Goal: Task Accomplishment & Management: Complete application form

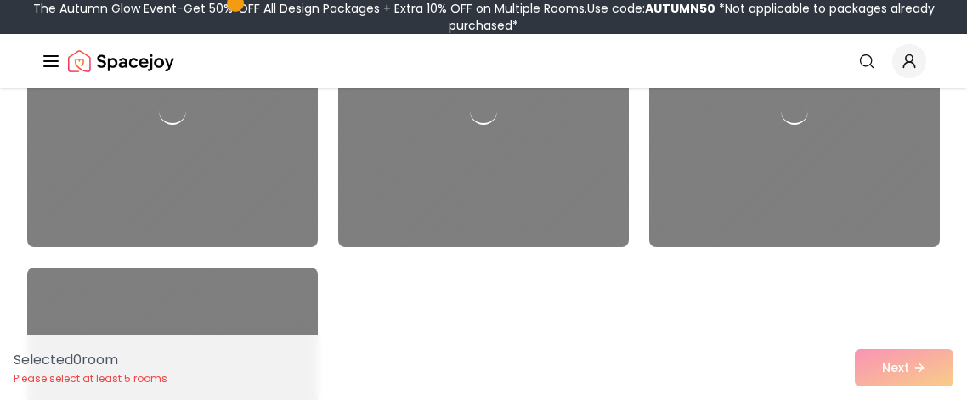
scroll to position [873, 0]
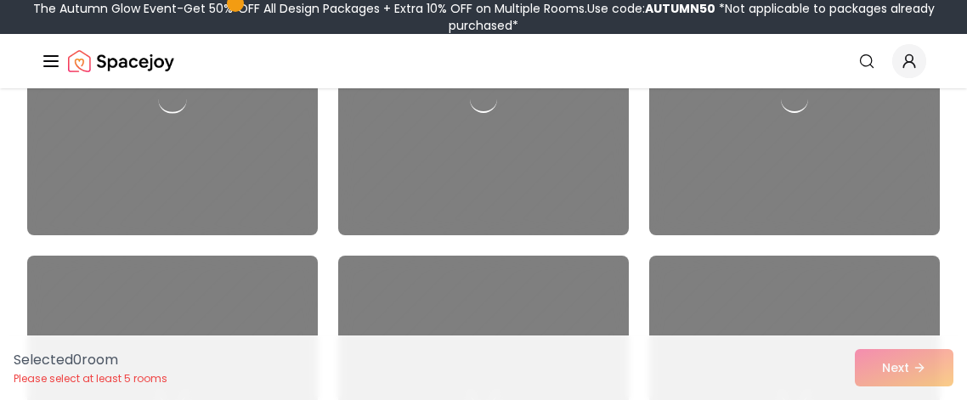
click at [82, 227] on div at bounding box center [172, 100] width 305 height 286
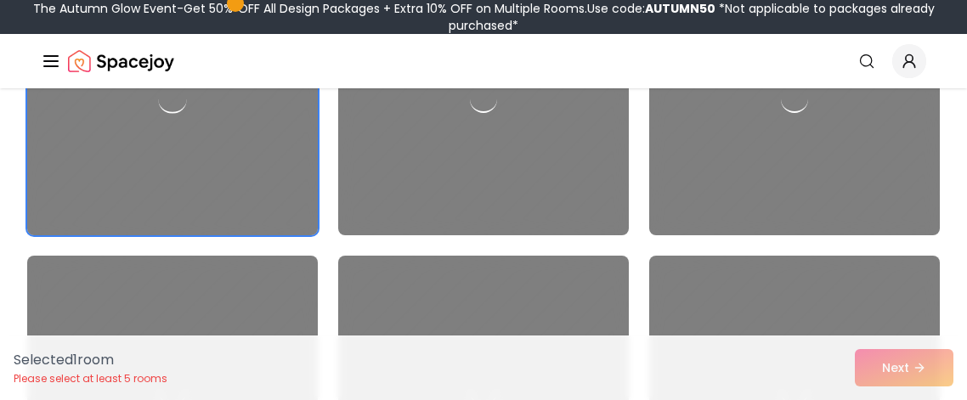
click at [63, 198] on div at bounding box center [172, 100] width 305 height 286
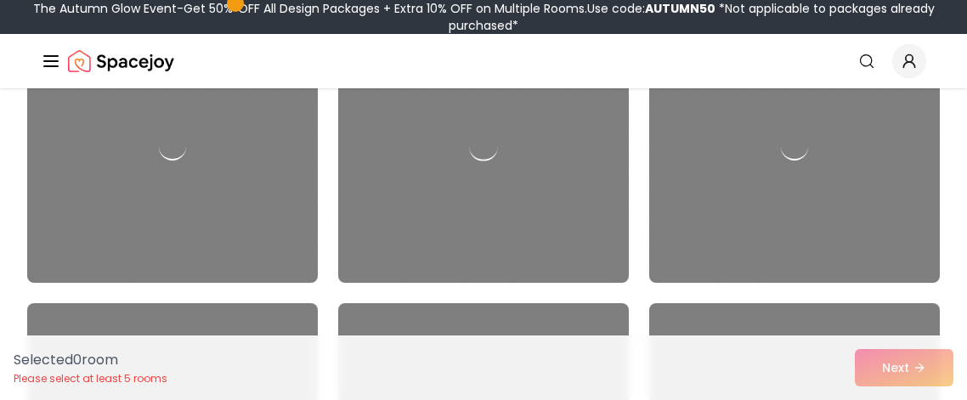
scroll to position [261, 0]
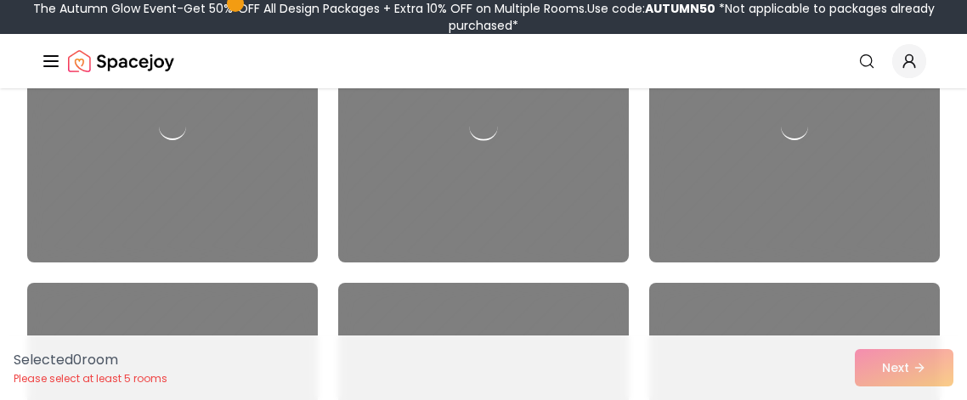
click at [571, 210] on div at bounding box center [483, 127] width 305 height 286
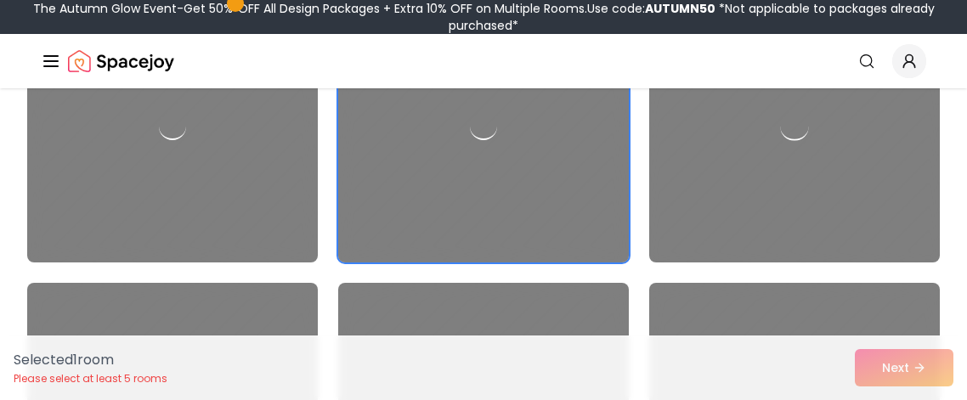
click at [717, 235] on div at bounding box center [794, 127] width 305 height 286
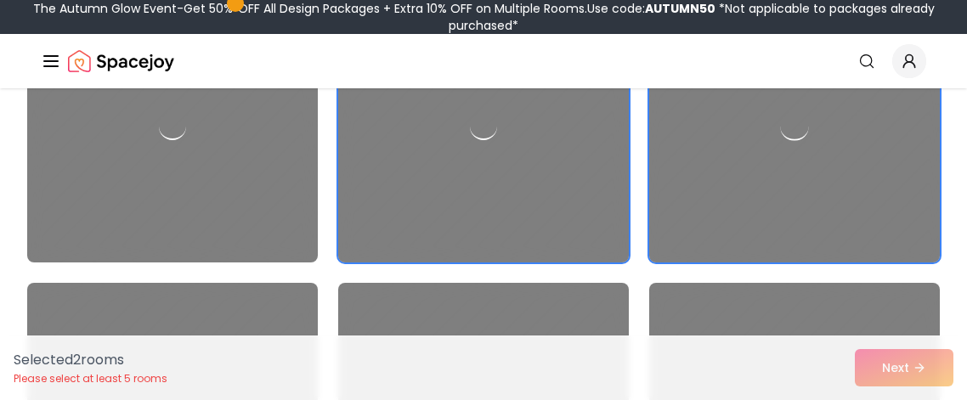
scroll to position [394, 0]
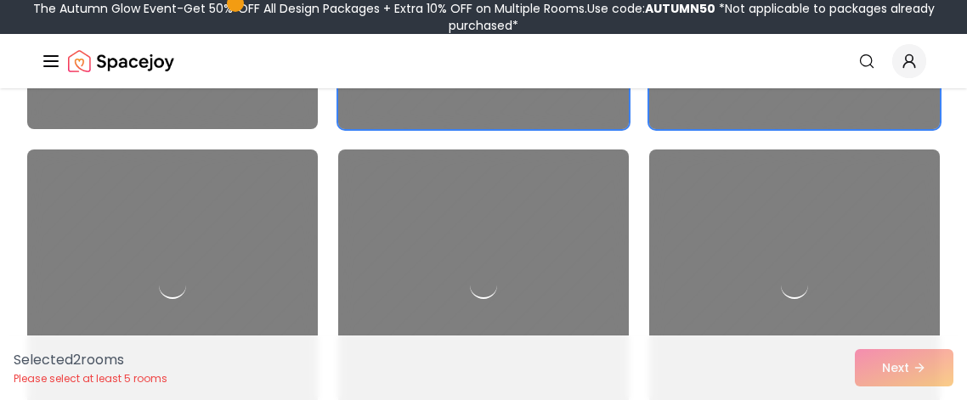
click at [717, 235] on div at bounding box center [794, 286] width 291 height 272
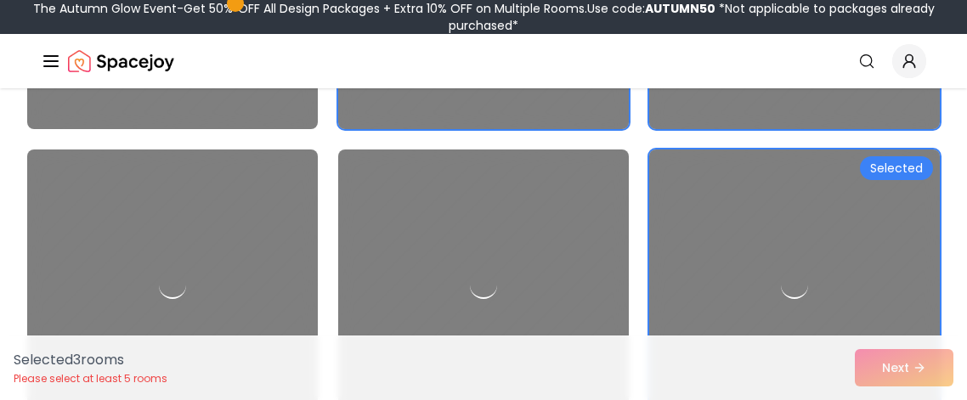
click at [875, 378] on div "Selected 3 room s Please select at least 5 rooms Next" at bounding box center [483, 368] width 967 height 65
click at [546, 278] on div at bounding box center [483, 286] width 305 height 286
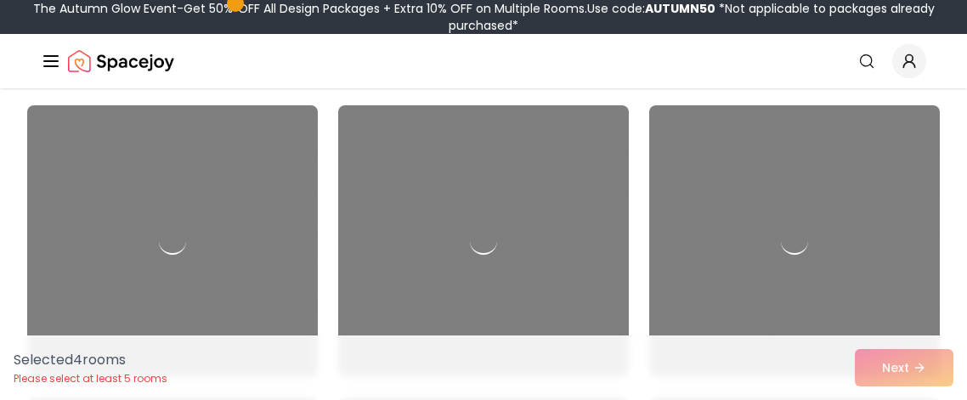
scroll to position [1320, 0]
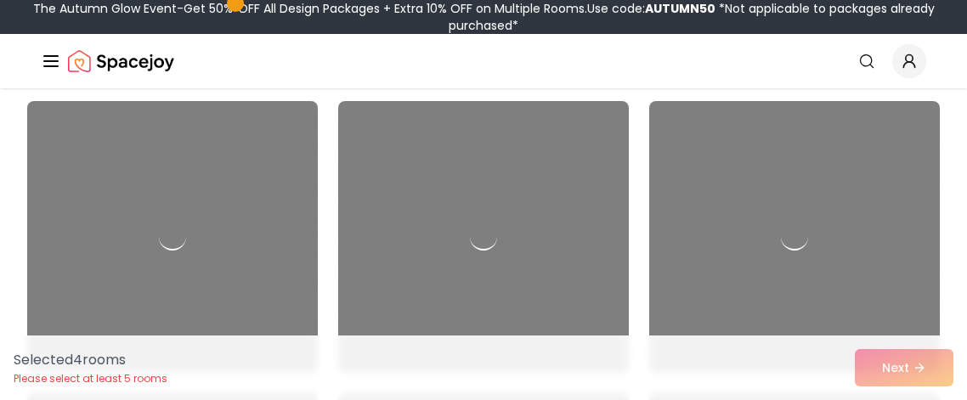
click at [509, 178] on div at bounding box center [483, 237] width 291 height 272
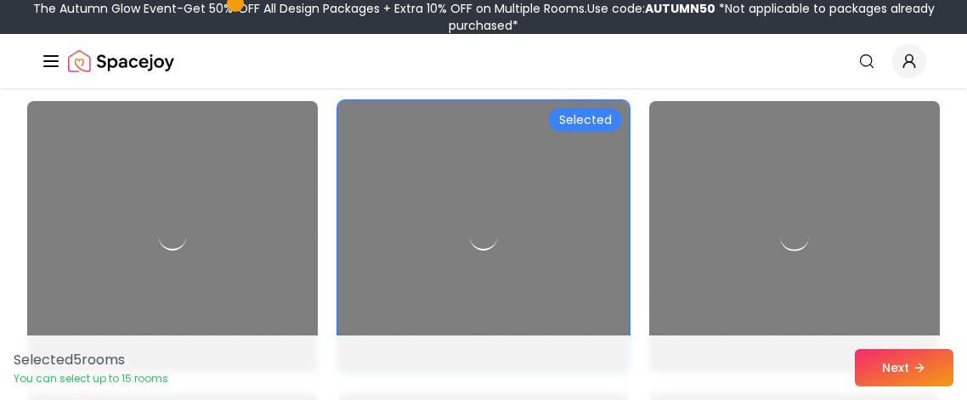
click at [795, 230] on div at bounding box center [795, 237] width 34 height 34
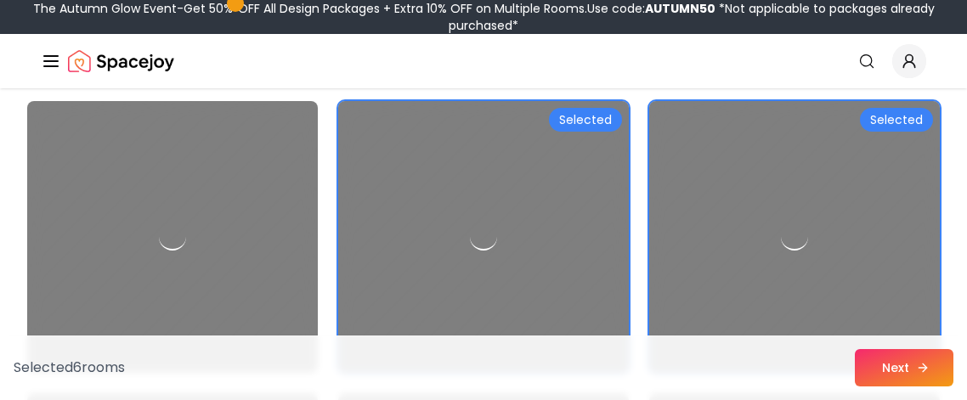
click at [883, 359] on button "Next" at bounding box center [904, 367] width 99 height 37
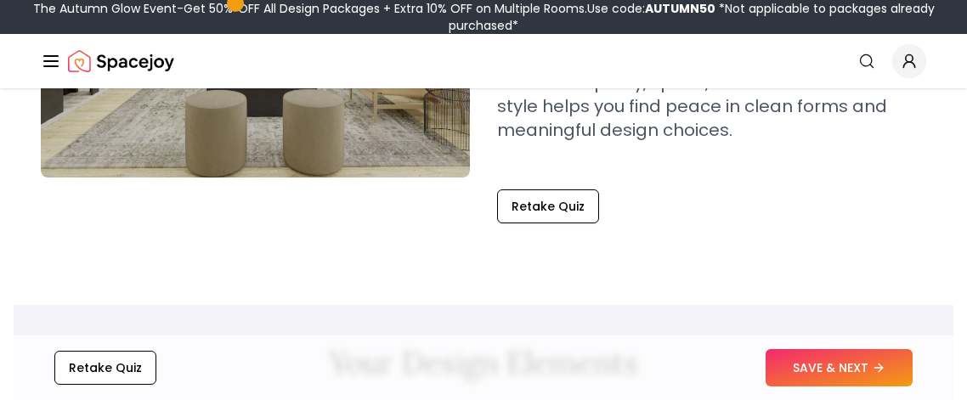
scroll to position [372, 0]
click at [846, 369] on button "SAVE & NEXT" at bounding box center [839, 367] width 147 height 37
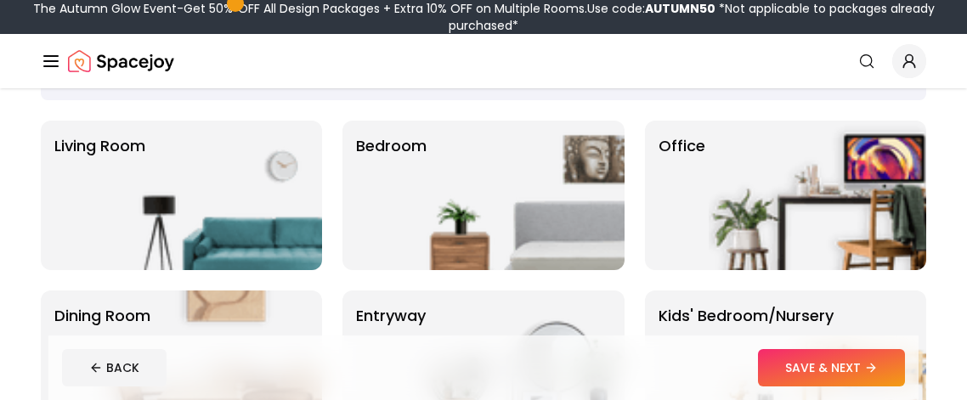
scroll to position [88, 0]
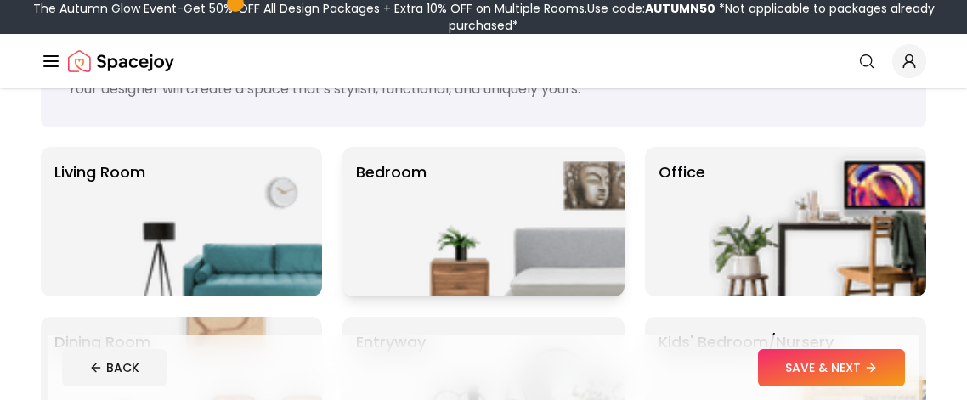
click at [407, 237] on img at bounding box center [516, 222] width 218 height 150
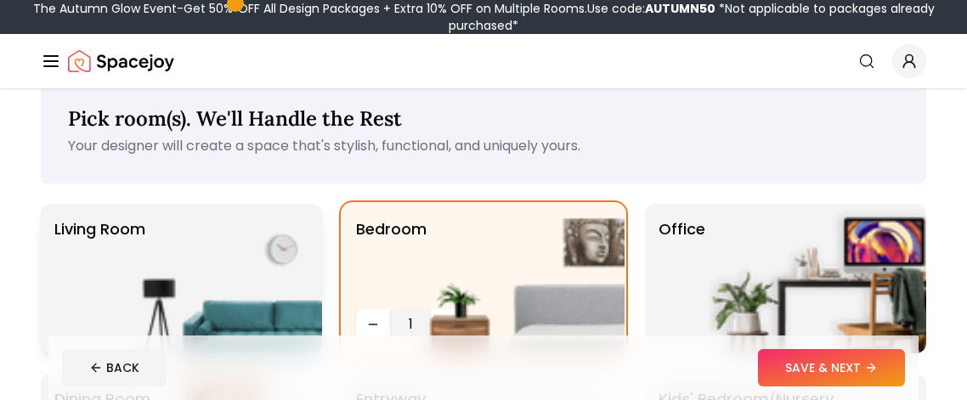
click at [90, 258] on p "Living Room" at bounding box center [99, 279] width 91 height 122
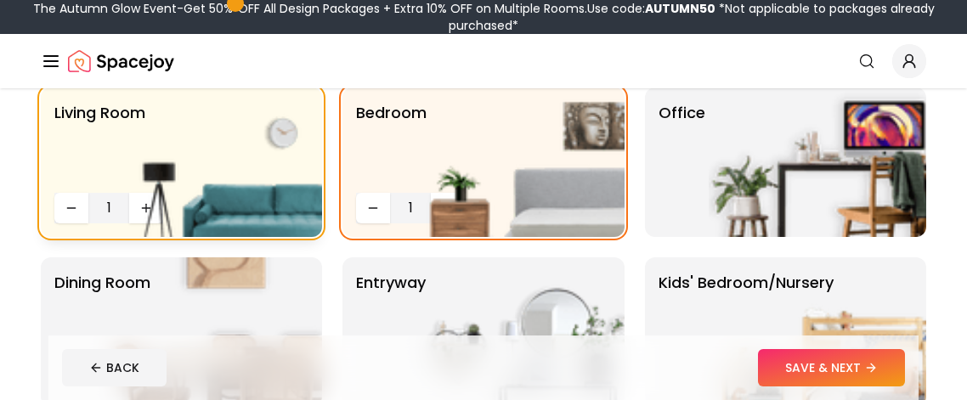
scroll to position [152, 0]
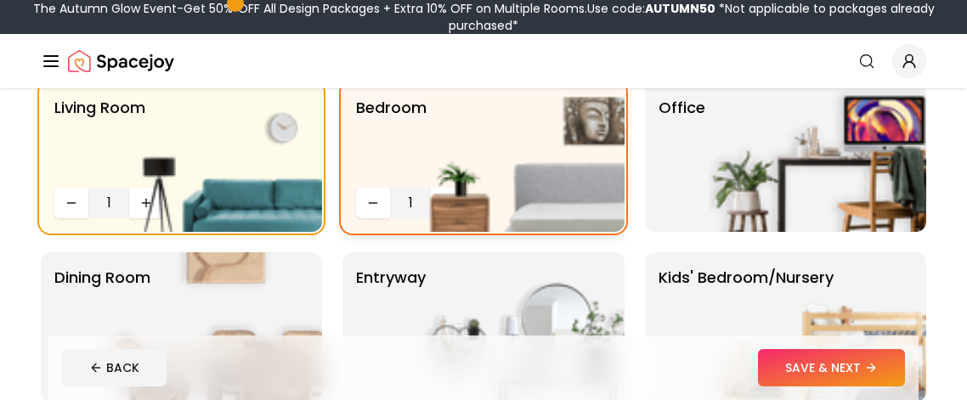
click at [410, 201] on img at bounding box center [516, 157] width 218 height 150
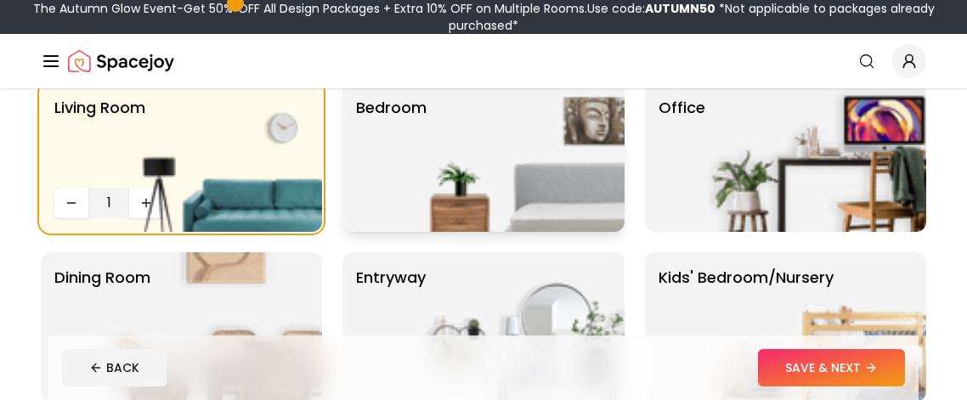
click at [416, 192] on img at bounding box center [516, 157] width 218 height 150
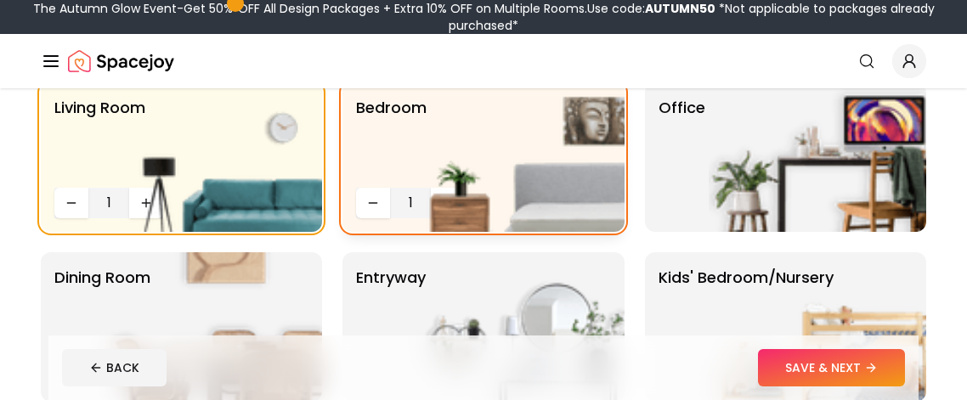
click at [443, 201] on img at bounding box center [516, 157] width 218 height 150
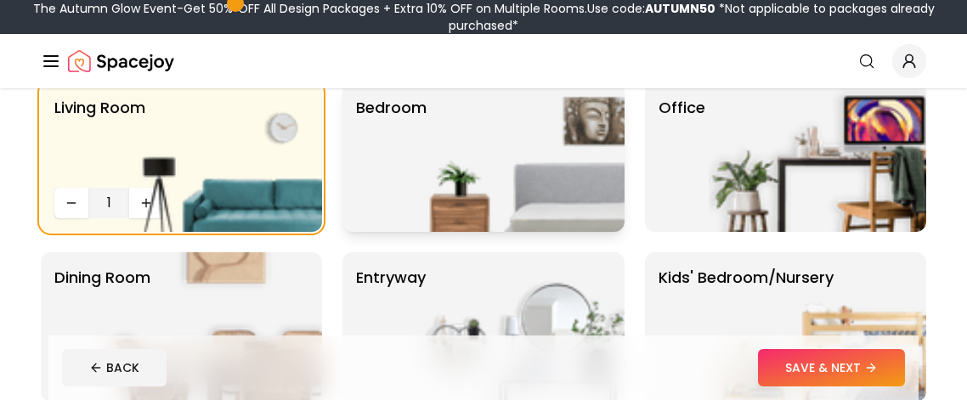
click at [443, 201] on img at bounding box center [516, 157] width 218 height 150
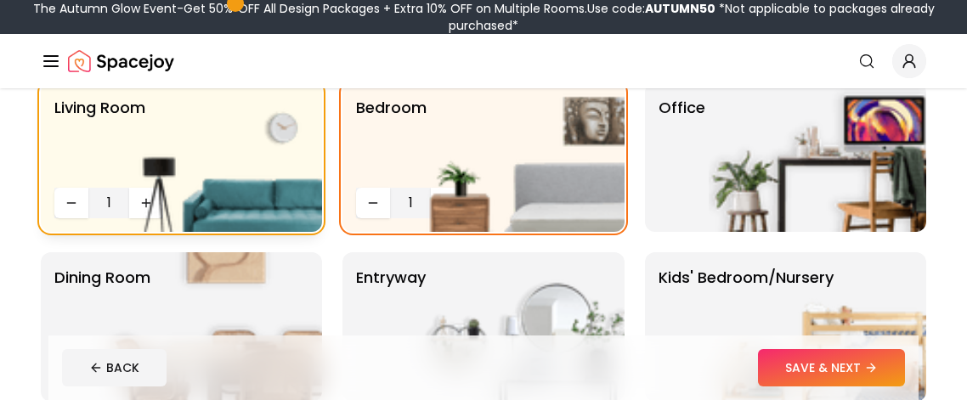
click at [142, 195] on img at bounding box center [214, 157] width 218 height 150
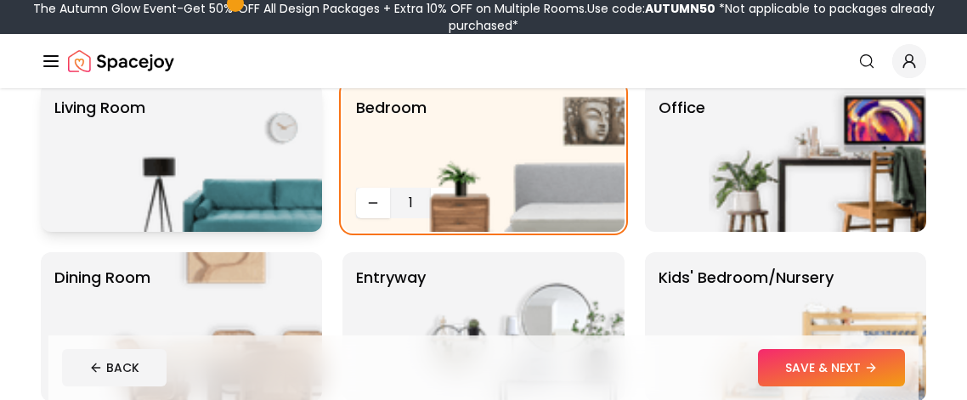
click at [82, 213] on p "Living Room" at bounding box center [99, 157] width 91 height 122
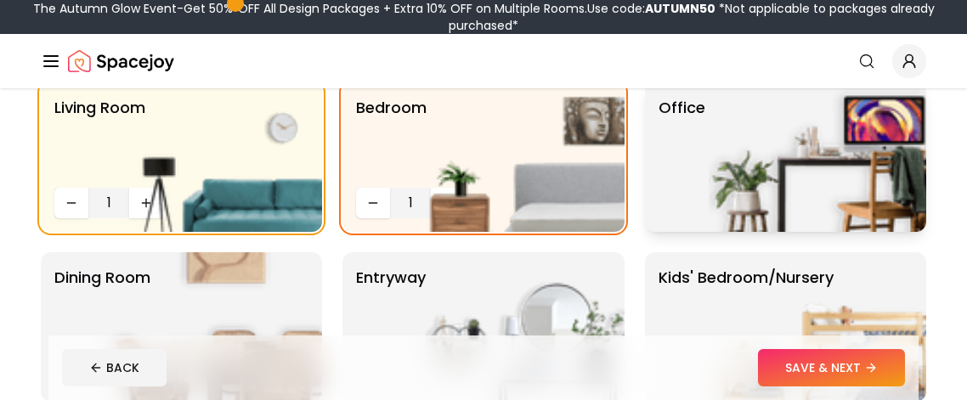
click at [671, 156] on p "Office" at bounding box center [682, 157] width 47 height 122
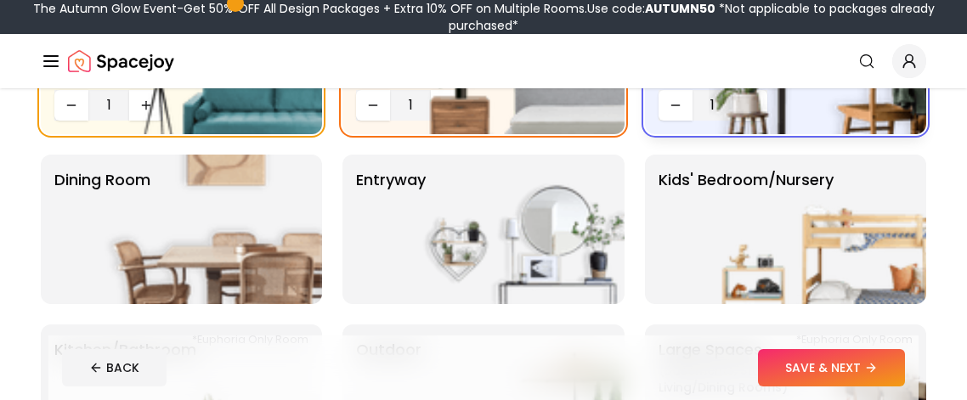
scroll to position [253, 0]
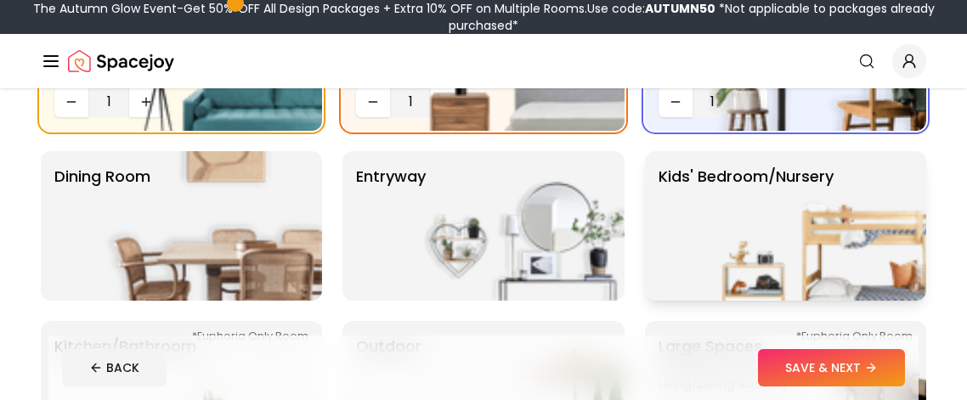
click at [652, 205] on div "Kids' Bedroom/Nursery" at bounding box center [785, 226] width 281 height 150
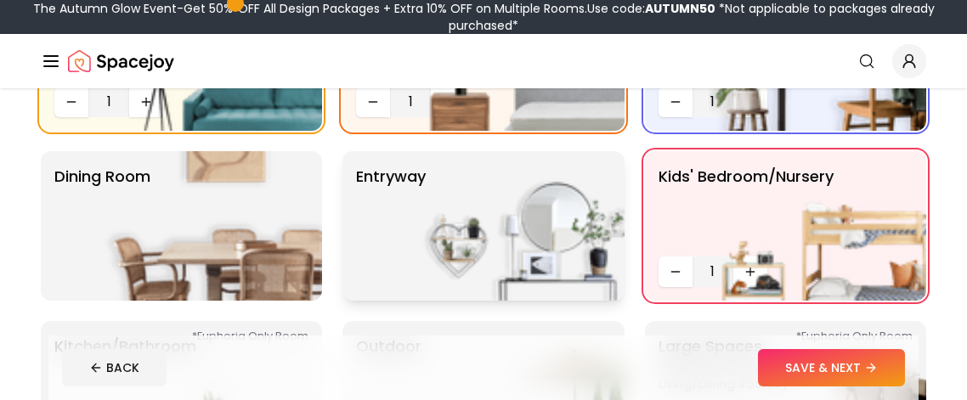
click at [537, 207] on img at bounding box center [516, 226] width 218 height 150
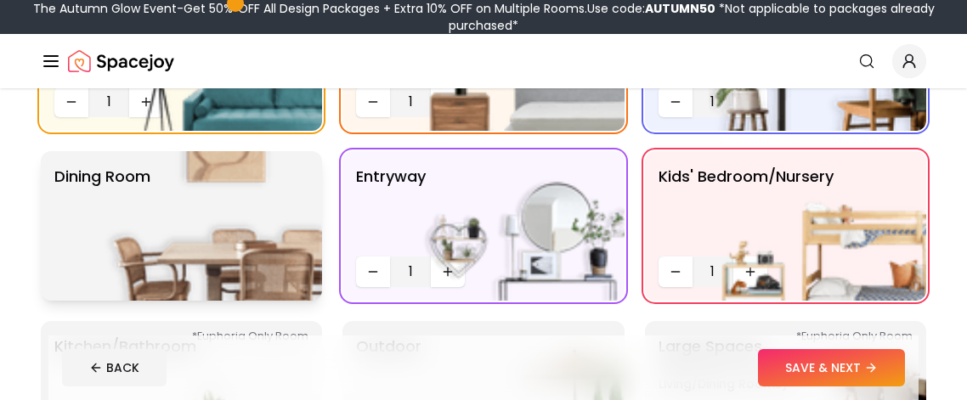
click at [246, 218] on img at bounding box center [214, 226] width 218 height 150
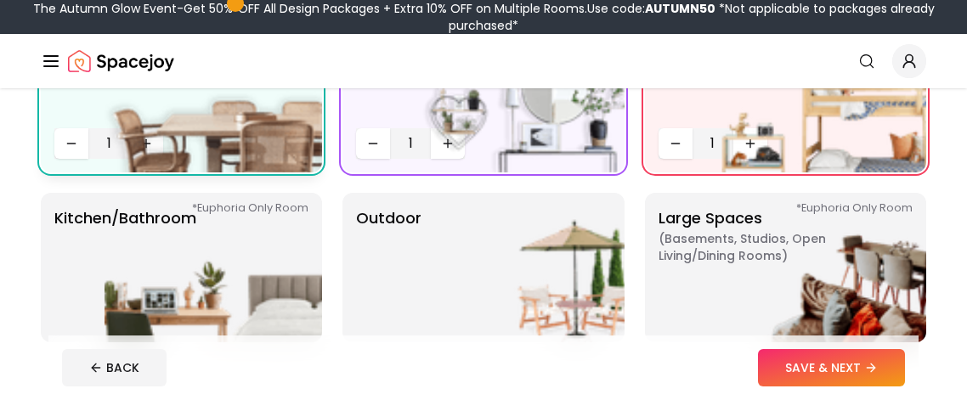
scroll to position [416, 0]
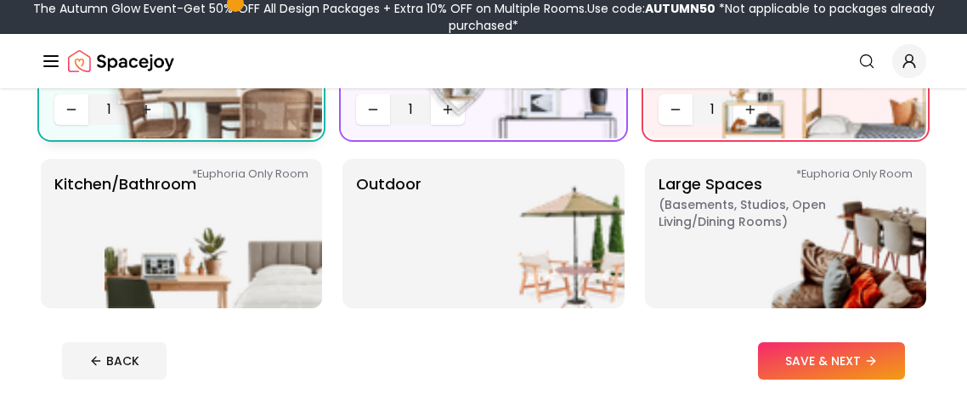
click at [246, 218] on img at bounding box center [214, 234] width 218 height 150
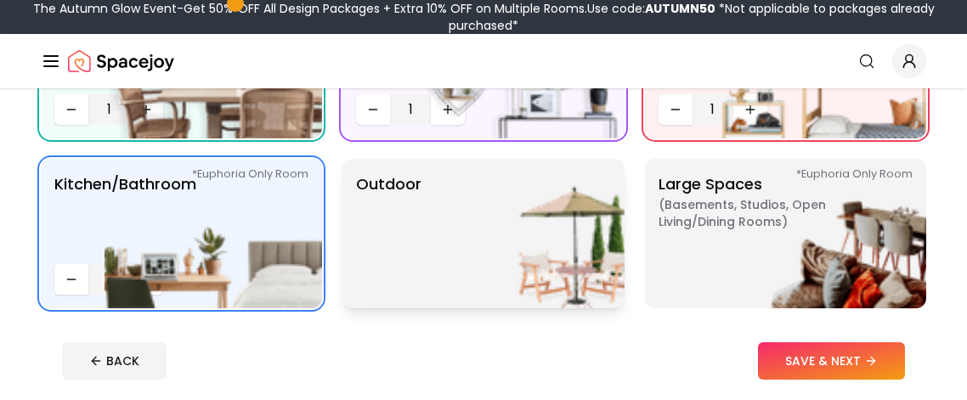
click at [427, 241] on img at bounding box center [516, 234] width 218 height 150
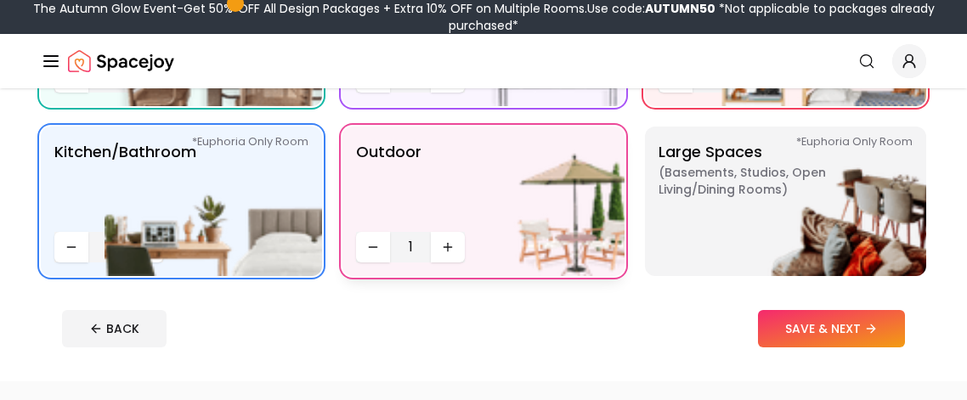
scroll to position [450, 0]
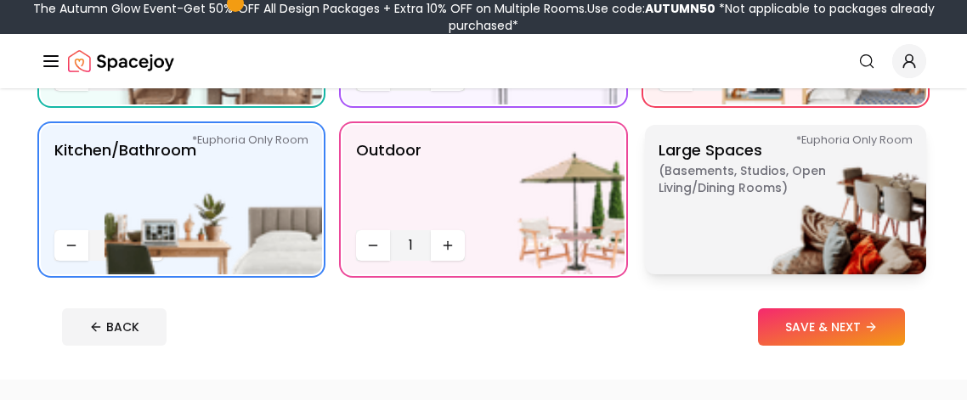
click at [655, 233] on div "*Euphoria Only Room Large Spaces ( Basements, Studios, Open living/dining rooms…" at bounding box center [785, 200] width 281 height 150
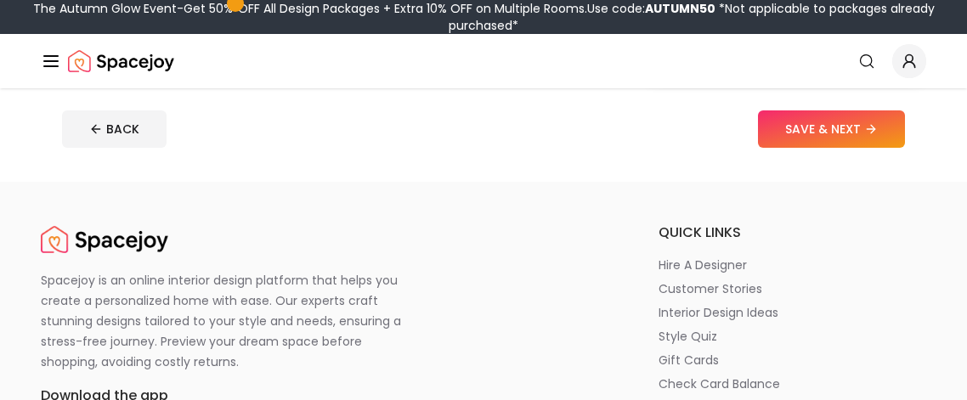
scroll to position [648, 0]
click at [835, 123] on button "SAVE & NEXT" at bounding box center [831, 128] width 147 height 37
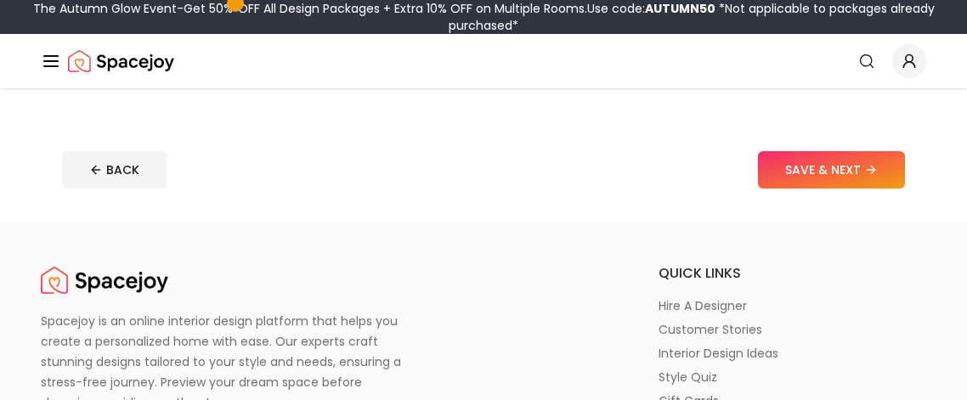
scroll to position [564, 0]
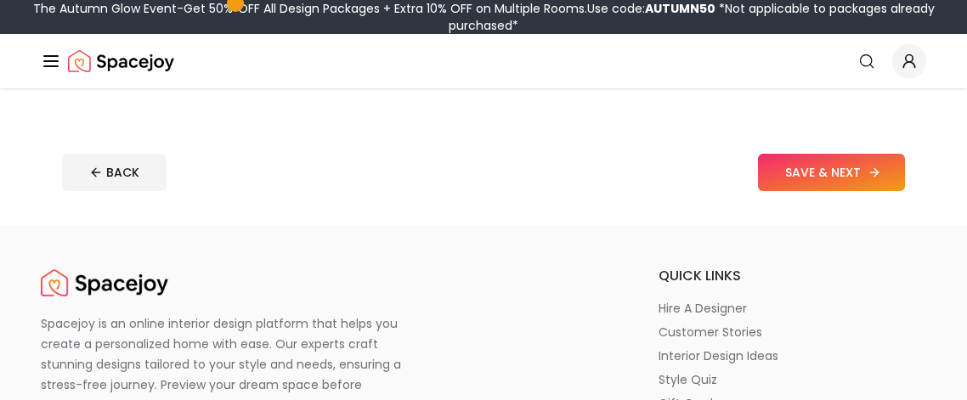
click at [818, 181] on button "SAVE & NEXT" at bounding box center [831, 172] width 147 height 37
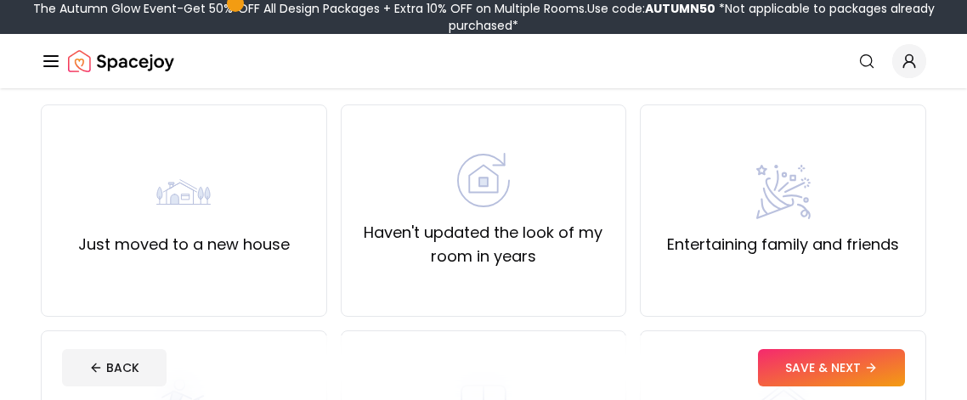
scroll to position [131, 0]
click at [238, 237] on label "Just moved to a new house" at bounding box center [184, 244] width 212 height 24
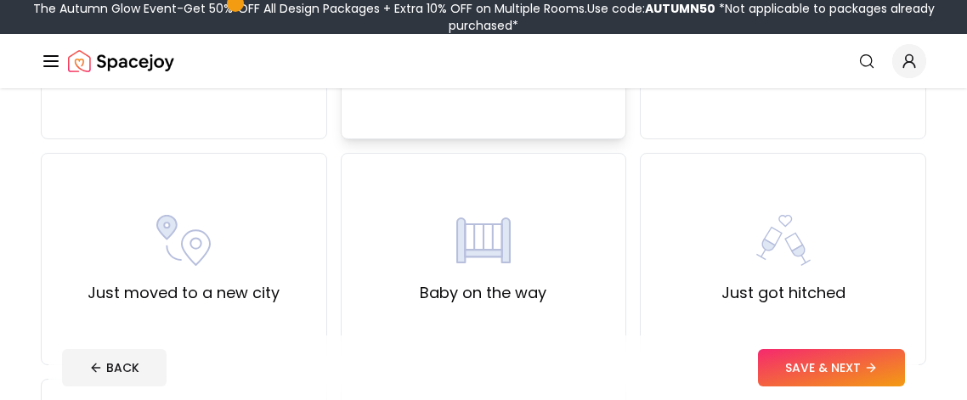
scroll to position [536, 0]
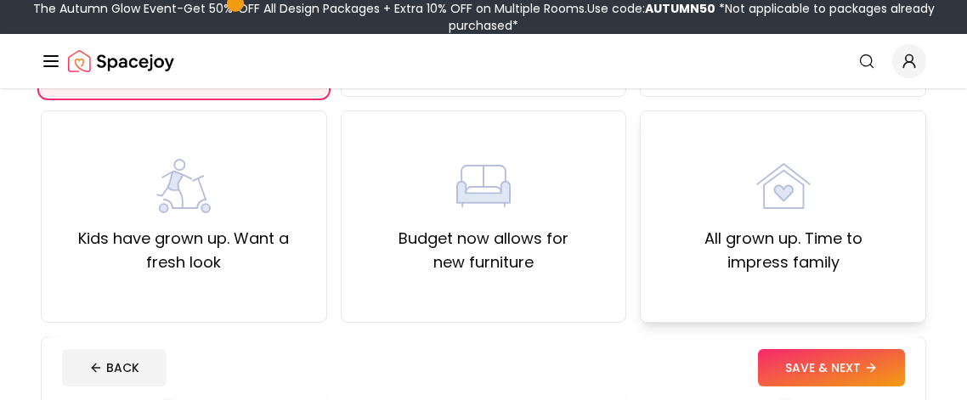
click at [705, 205] on div "All grown up. Time to impress family" at bounding box center [783, 217] width 258 height 116
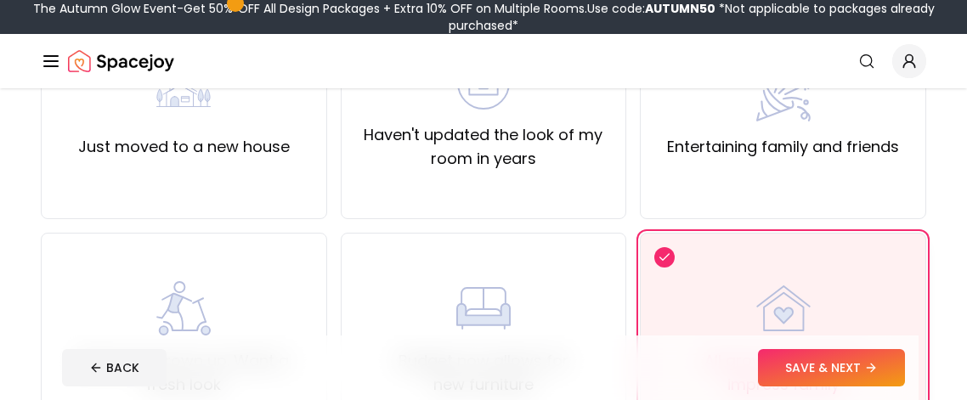
scroll to position [227, 0]
click at [873, 368] on icon at bounding box center [874, 368] width 8 height 0
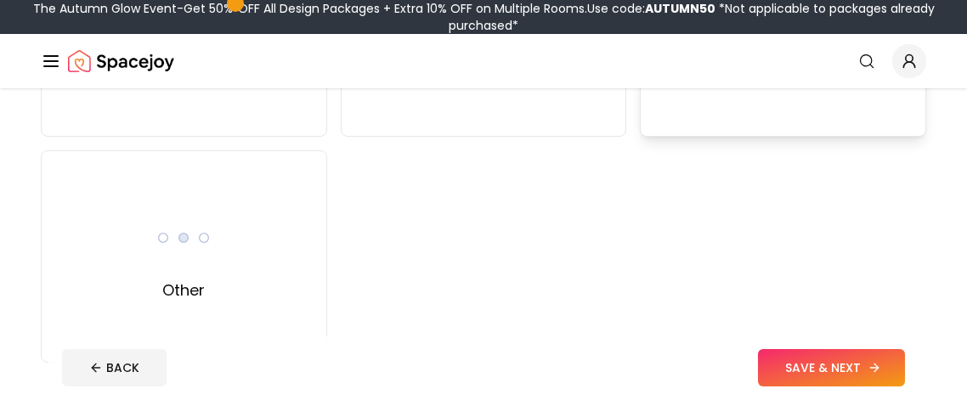
scroll to position [311, 0]
click at [286, 258] on div "Other" at bounding box center [184, 256] width 286 height 212
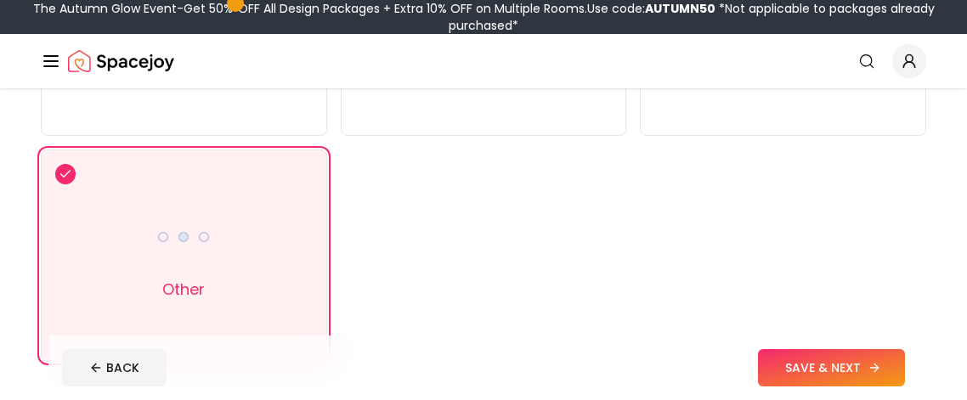
click at [869, 370] on icon at bounding box center [875, 368] width 14 height 14
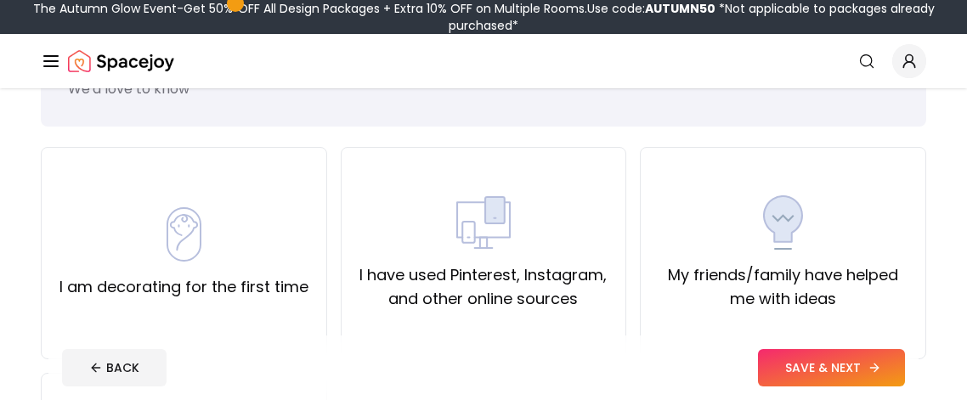
scroll to position [90, 0]
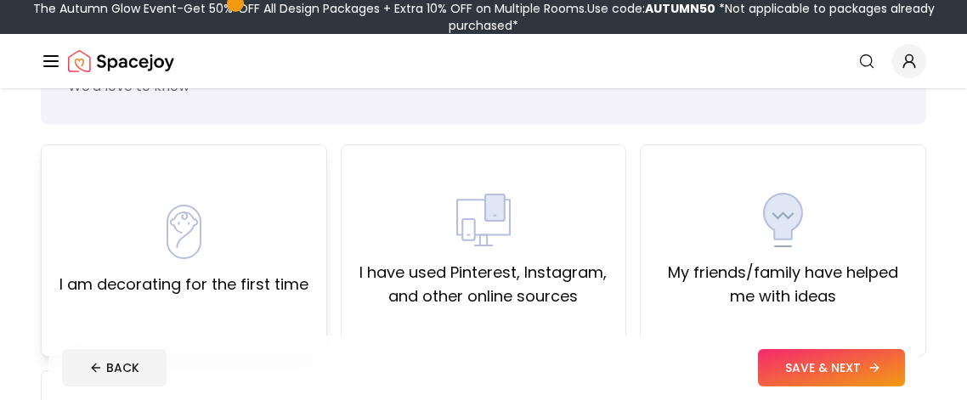
click at [185, 215] on img at bounding box center [183, 232] width 54 height 54
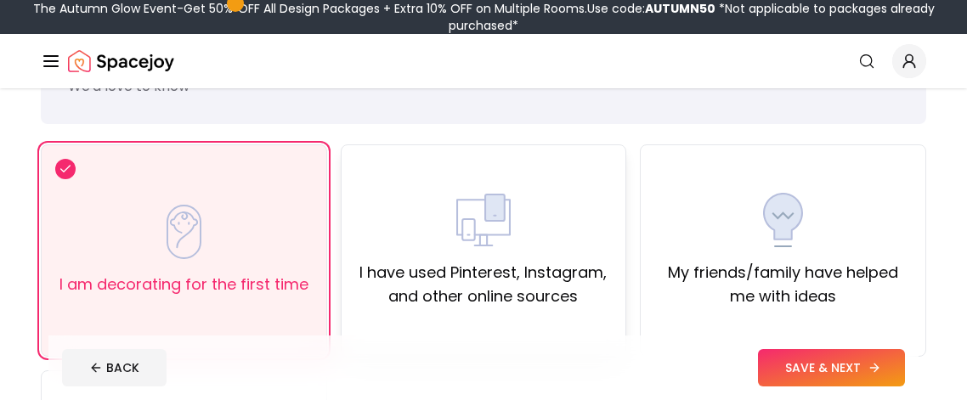
click at [441, 241] on div "I have used Pinterest, Instagram, and other online sources" at bounding box center [484, 251] width 258 height 116
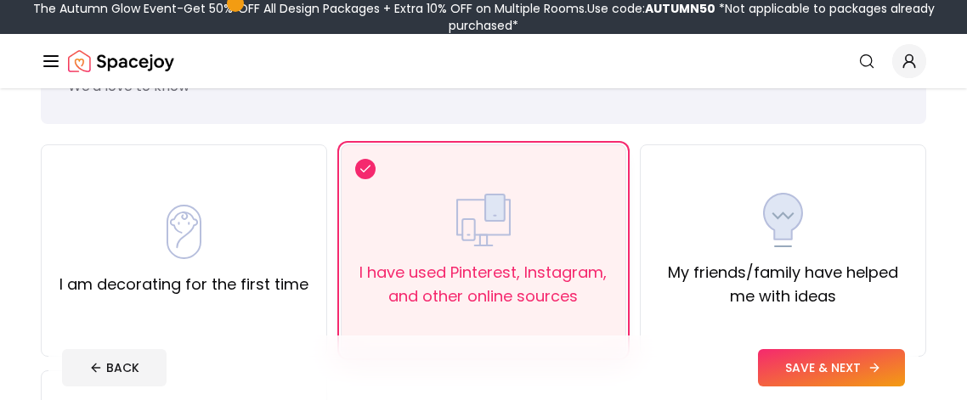
scroll to position [154, 0]
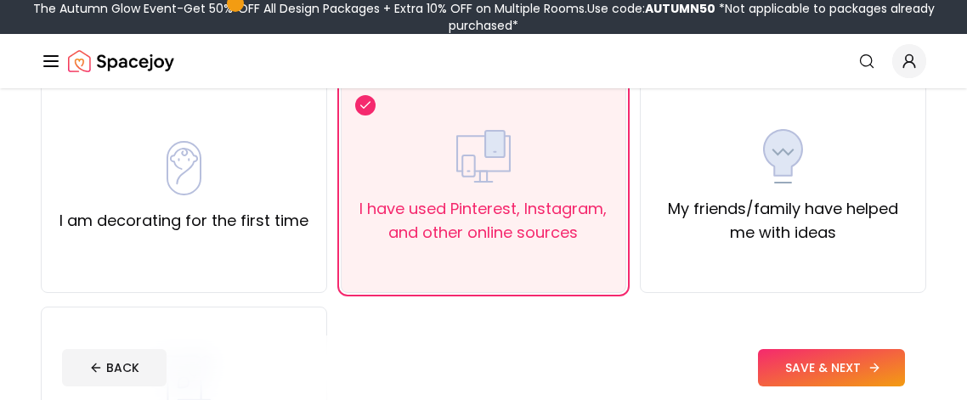
click at [851, 377] on button "SAVE & NEXT" at bounding box center [831, 367] width 147 height 37
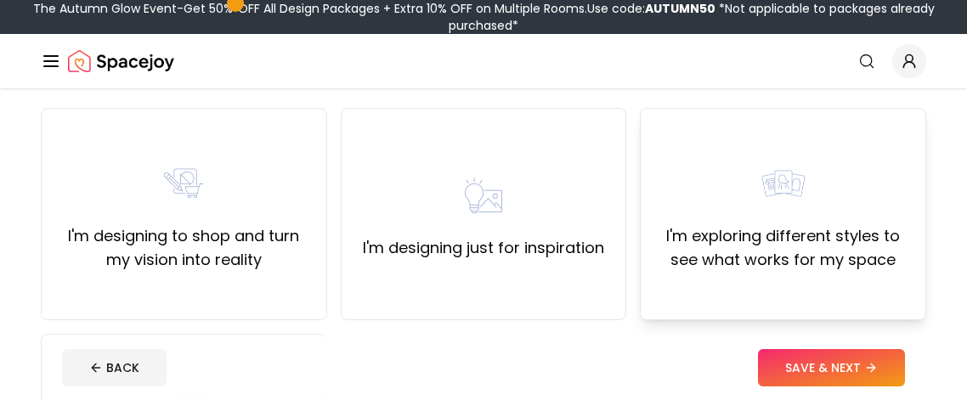
scroll to position [143, 0]
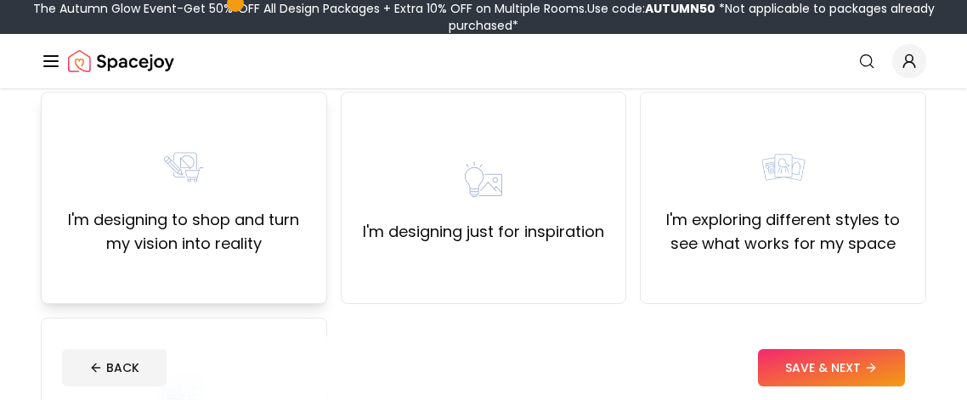
click at [109, 218] on label "I'm designing to shop and turn my vision into reality" at bounding box center [184, 232] width 258 height 48
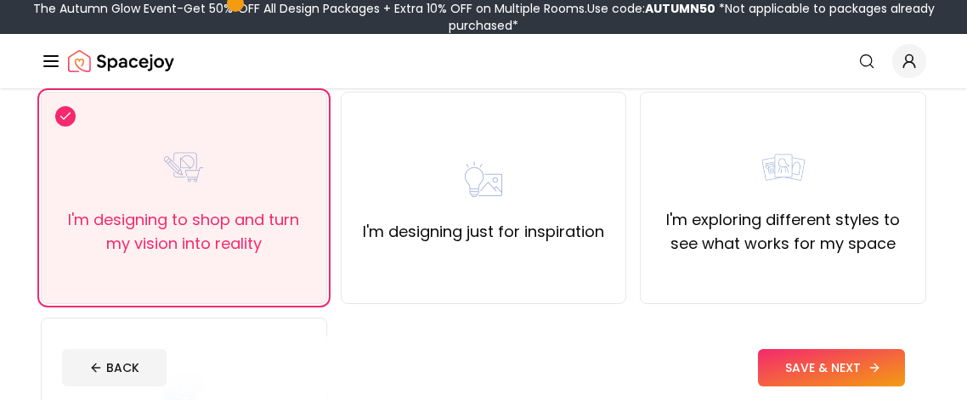
click at [880, 372] on button "SAVE & NEXT" at bounding box center [831, 367] width 147 height 37
